Goal: Task Accomplishment & Management: Use online tool/utility

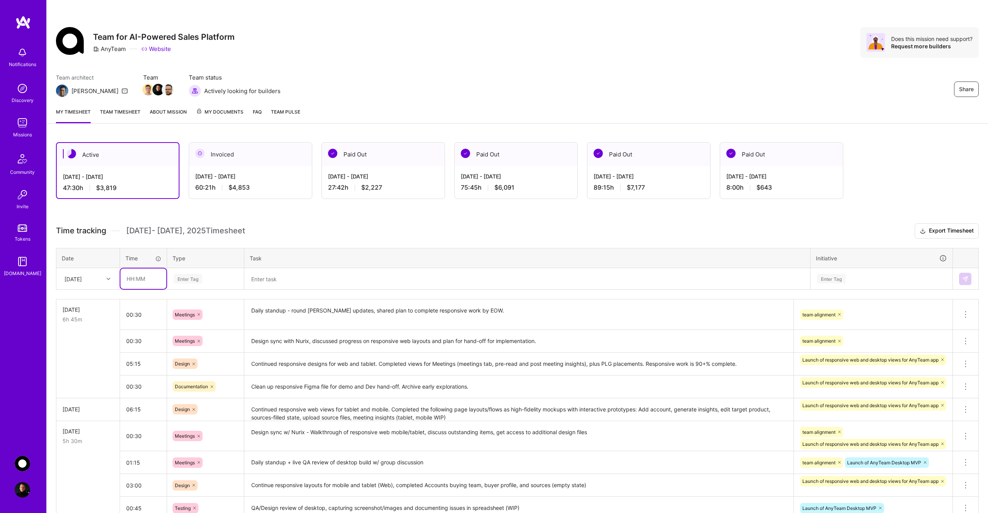
click at [144, 278] on input "text" at bounding box center [143, 278] width 46 height 20
type input "00:45"
click at [197, 281] on div "Enter Tag" at bounding box center [188, 279] width 29 height 12
type input "mee"
click at [205, 301] on div "Meetings" at bounding box center [206, 304] width 76 height 18
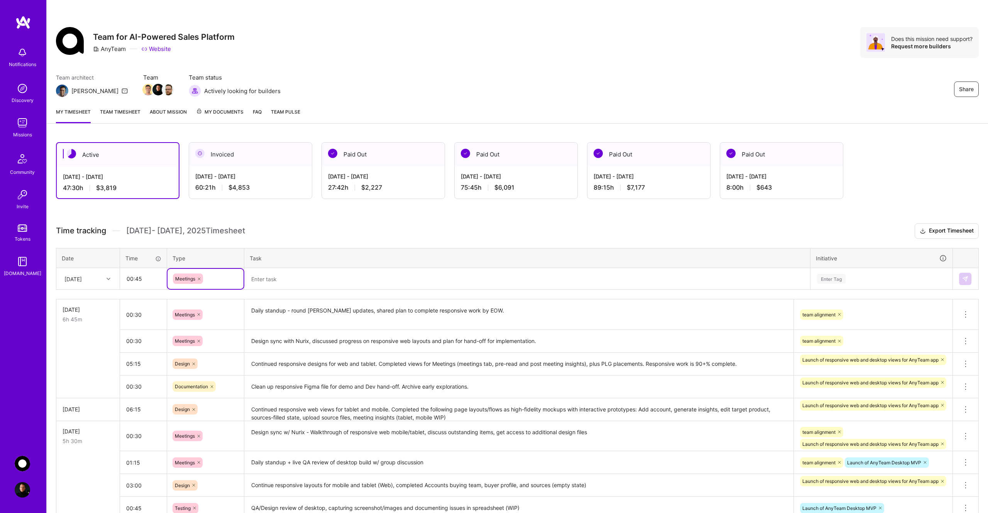
click at [282, 279] on textarea at bounding box center [527, 279] width 564 height 20
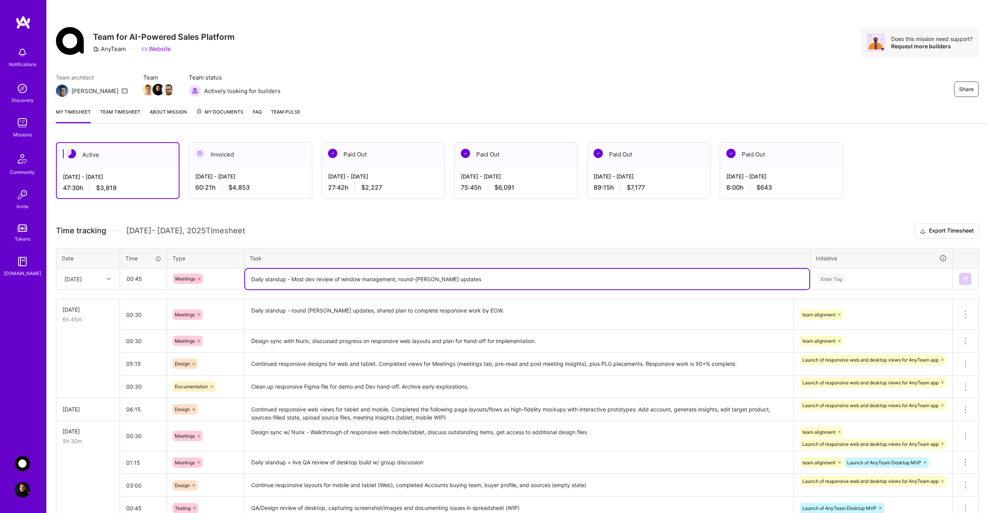
type textarea "Daily standup - Most dev review of window management, round-[PERSON_NAME] updat…"
click at [845, 274] on div "Enter Tag" at bounding box center [831, 279] width 29 height 12
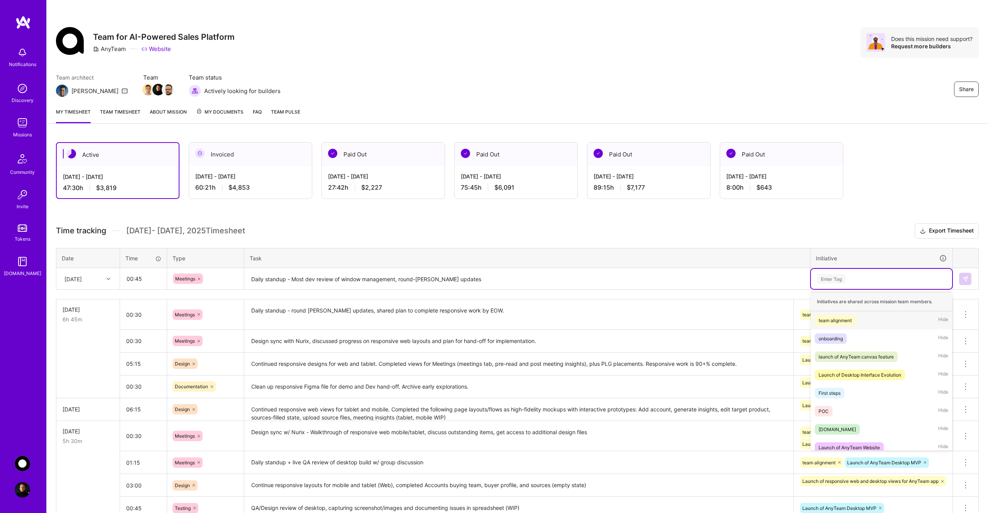
click at [843, 317] on div "team alignment" at bounding box center [835, 320] width 33 height 8
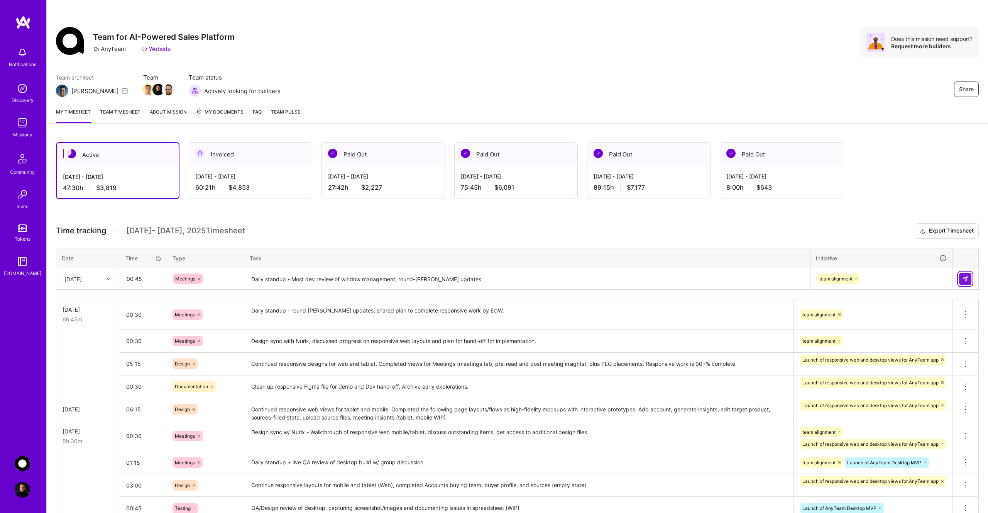
click at [962, 279] on img at bounding box center [965, 279] width 6 height 6
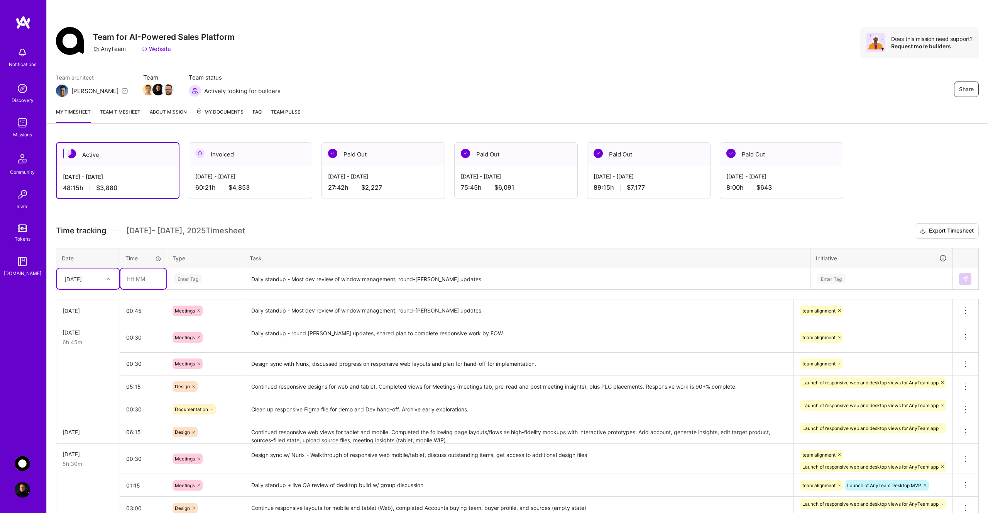
click at [144, 281] on input "text" at bounding box center [143, 278] width 46 height 20
type input "00:45"
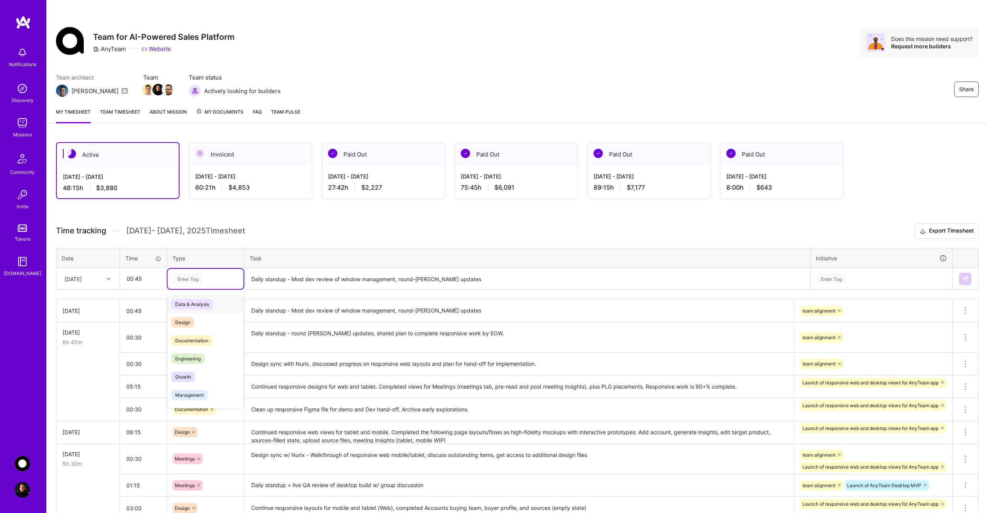
click at [211, 277] on div "Enter Tag" at bounding box center [205, 279] width 65 height 10
click at [199, 357] on div "Testing" at bounding box center [206, 361] width 76 height 18
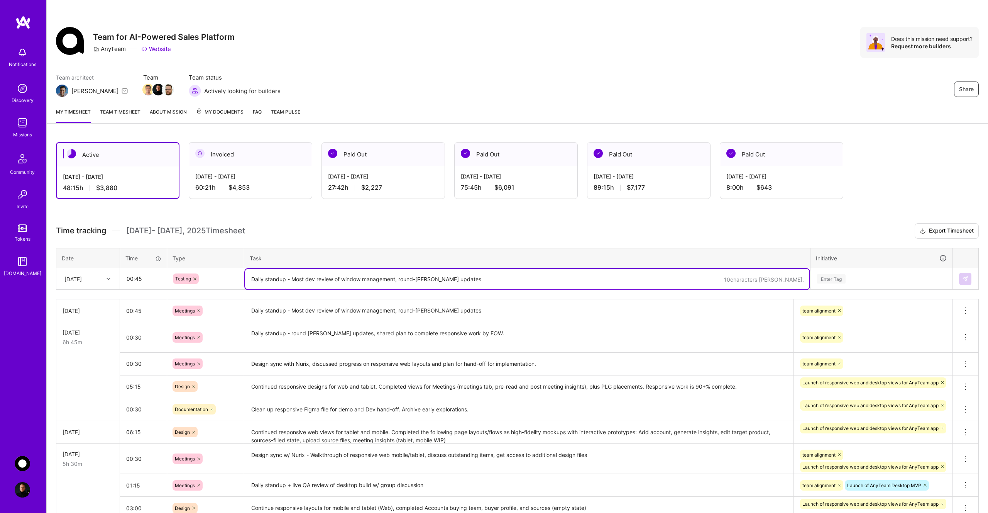
click at [269, 278] on textarea "Daily standup - Most dev review of window management, round-[PERSON_NAME] updat…" at bounding box center [527, 279] width 564 height 20
type textarea "QA of desktop app, add files to drive, link to spreadsheet, share w/ team on Sl…"
click at [841, 279] on div "Enter Tag" at bounding box center [831, 279] width 29 height 12
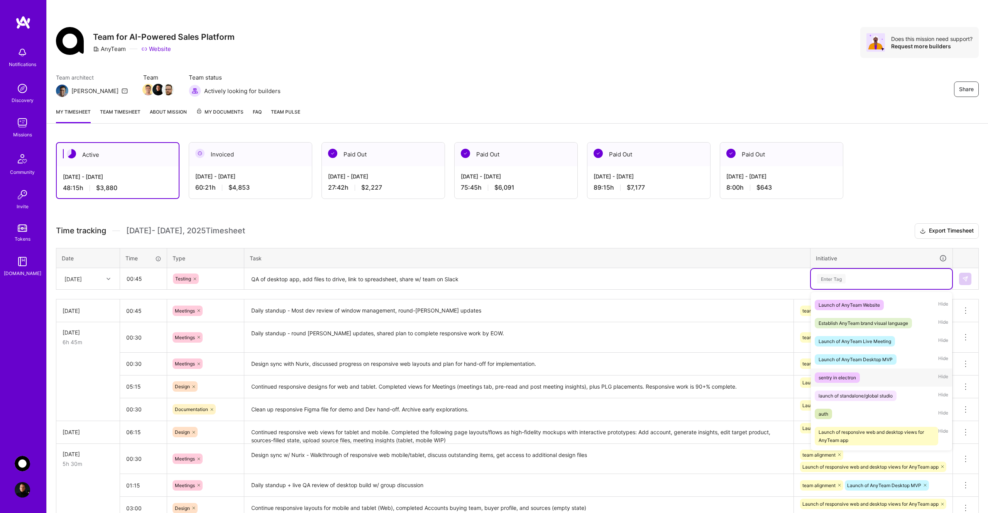
scroll to position [140, 0]
click at [880, 360] on div "Launch of AnyTeam Desktop MVP" at bounding box center [856, 361] width 74 height 8
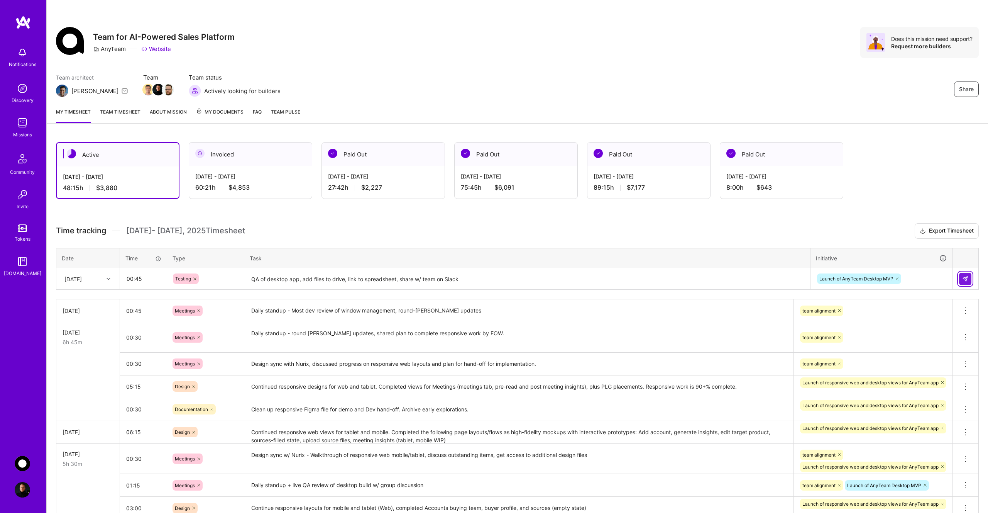
click at [968, 276] on img at bounding box center [965, 279] width 6 height 6
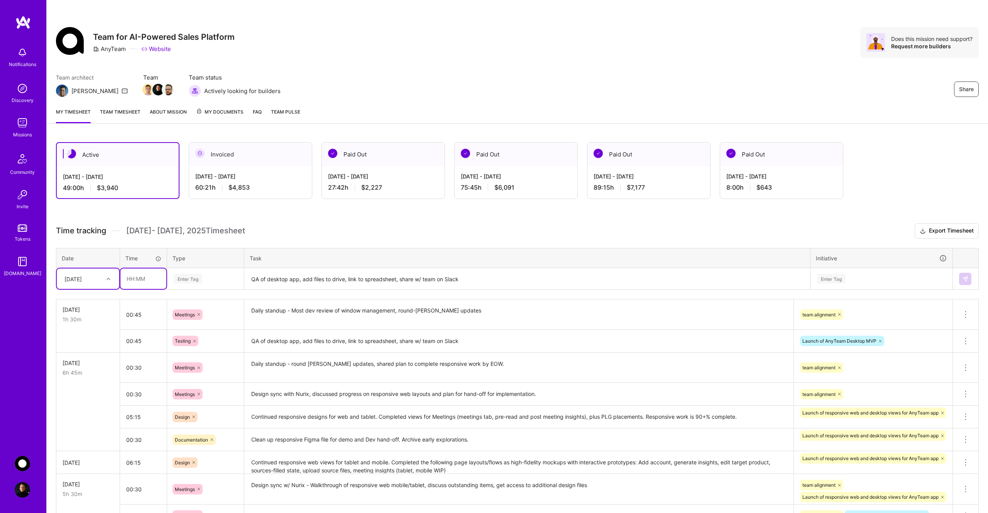
click at [148, 277] on input "text" at bounding box center [143, 278] width 46 height 20
type input "03:30"
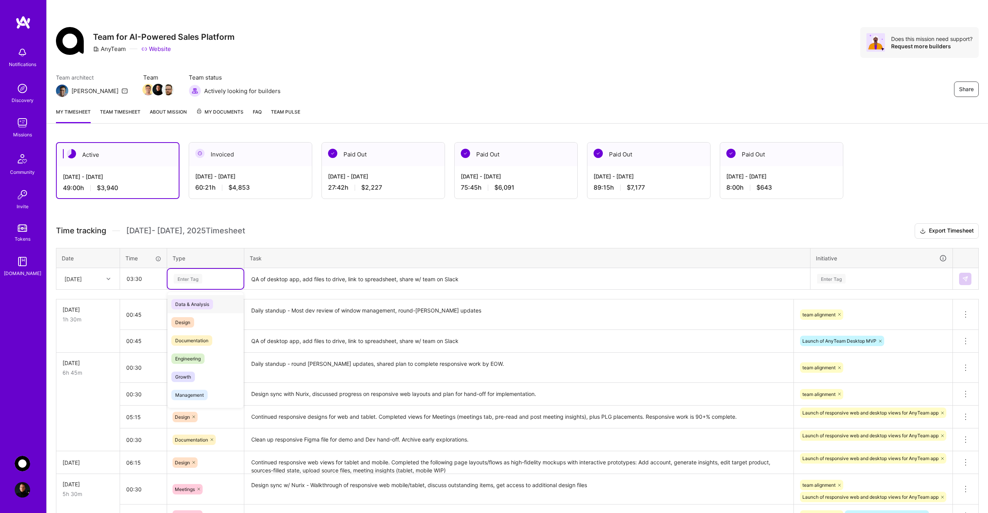
click at [192, 276] on div "Enter Tag" at bounding box center [188, 279] width 29 height 12
type input "de"
click at [198, 302] on div "Design" at bounding box center [206, 304] width 76 height 18
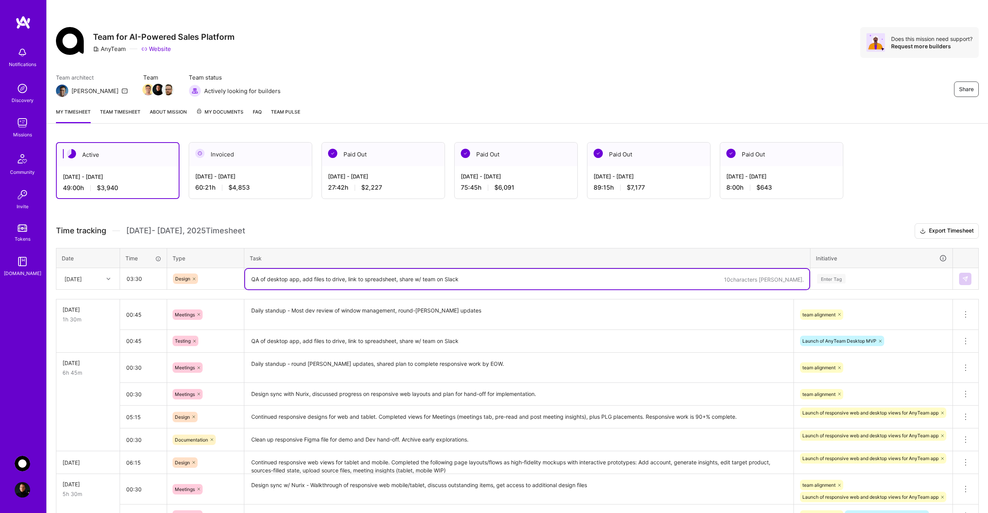
click at [270, 278] on textarea "QA of desktop app, add files to drive, link to spreadsheet, share w/ team on Sl…" at bounding box center [527, 279] width 564 height 20
type textarea "Wrap-up responsive web app views for tablet and mobile. Test all Figma prototyp…"
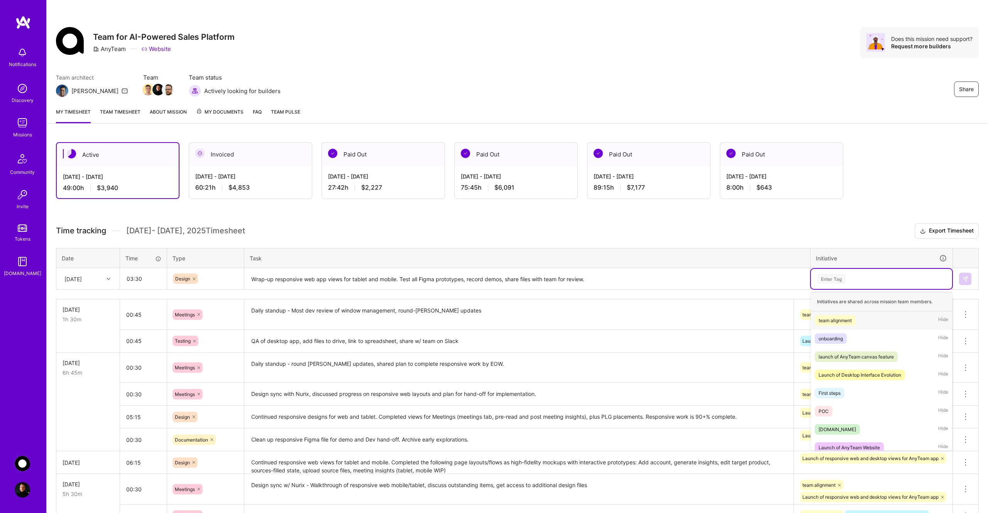
click at [836, 277] on div "Enter Tag" at bounding box center [831, 279] width 29 height 12
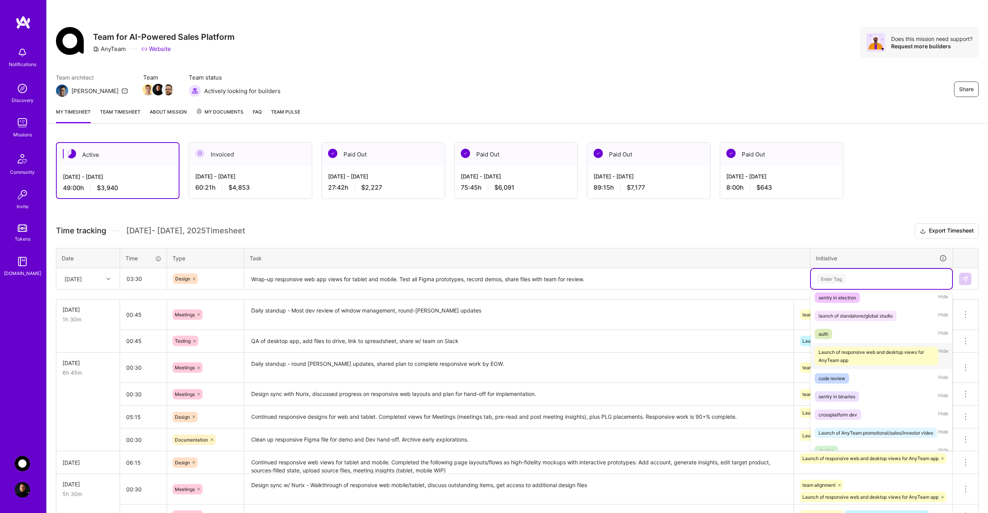
scroll to position [232, 0]
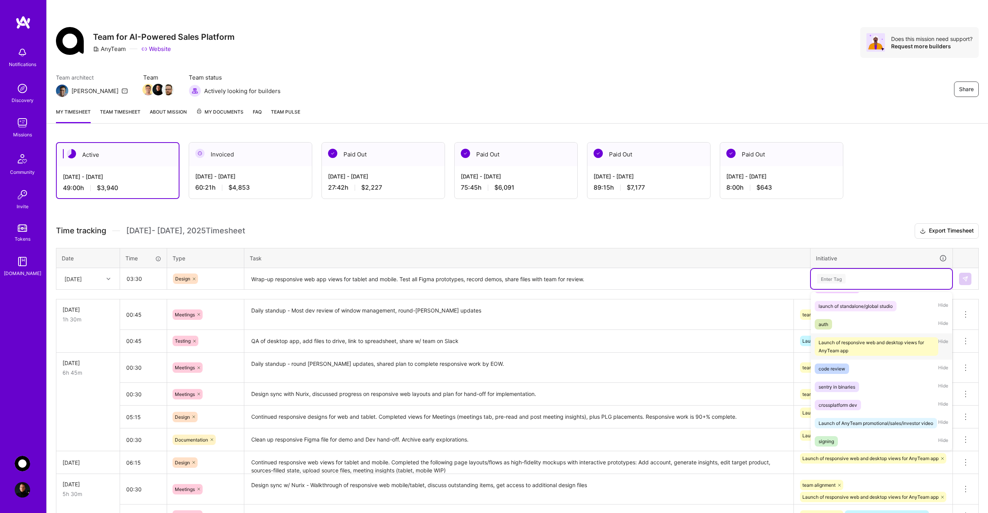
click at [871, 345] on div "Launch of responsive web and desktop views for AnyTeam app" at bounding box center [877, 346] width 116 height 16
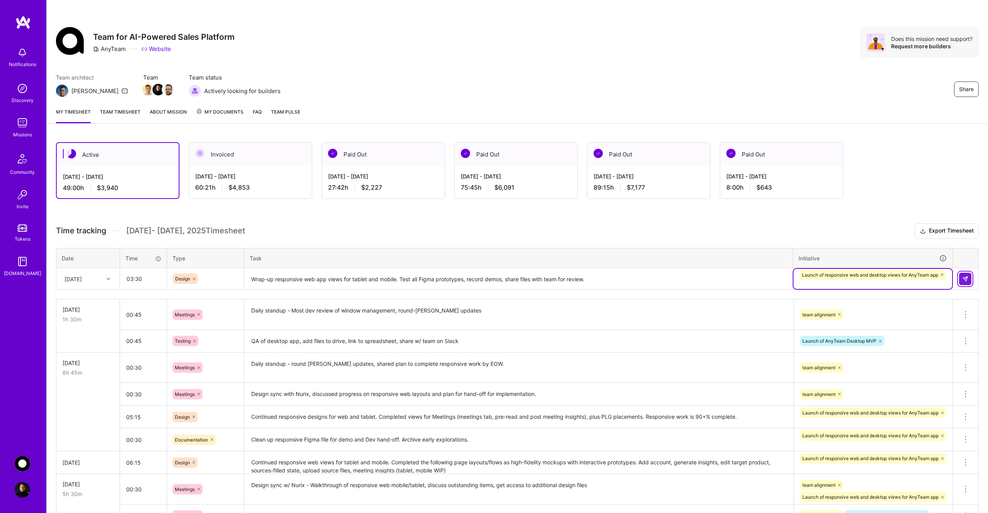
click at [963, 278] on img at bounding box center [965, 279] width 6 height 6
